Goal: Navigation & Orientation: Find specific page/section

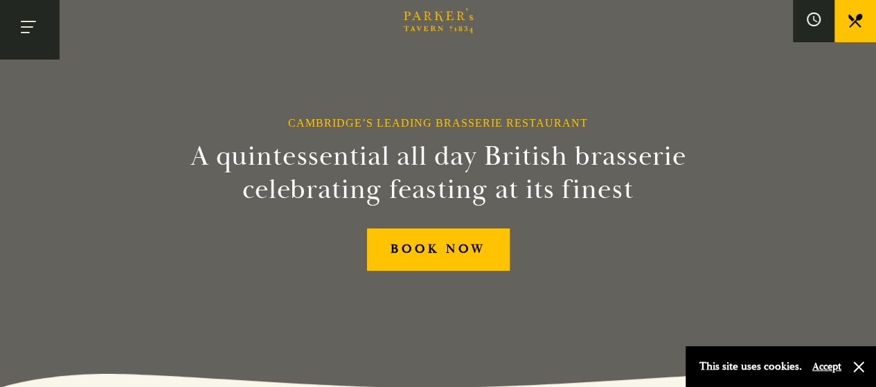
click at [47, 27] on button "Toggle navigation" at bounding box center [29, 29] width 59 height 59
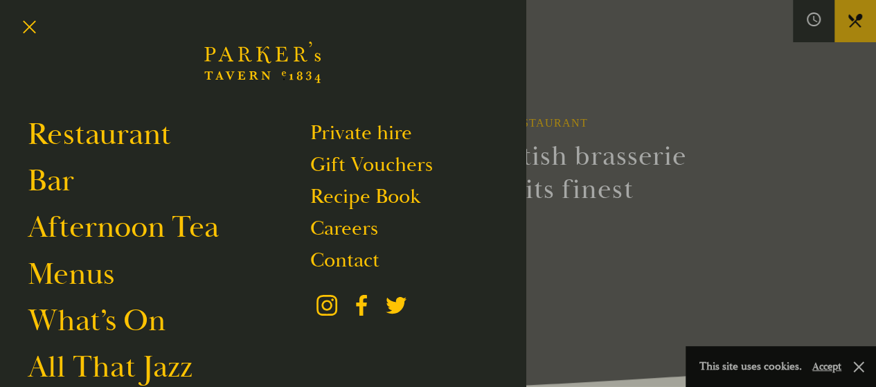
scroll to position [215, 0]
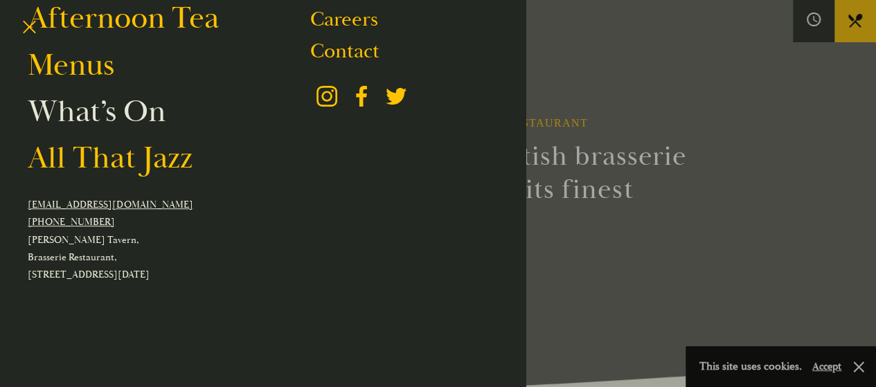
click at [115, 125] on link "What’s On" at bounding box center [97, 111] width 138 height 39
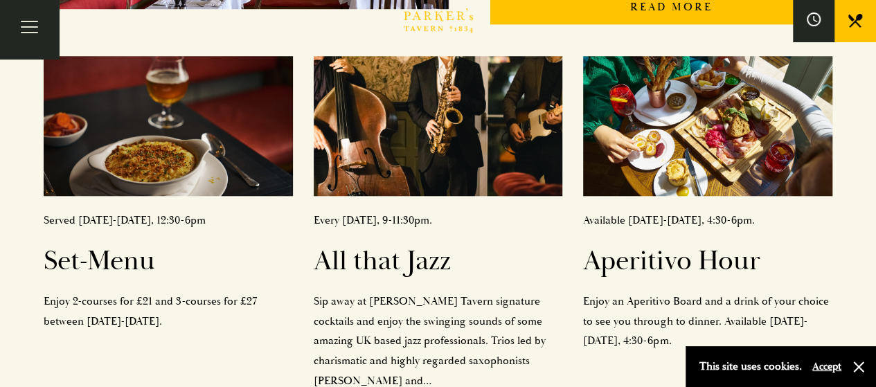
scroll to position [597, 0]
